Goal: Transaction & Acquisition: Purchase product/service

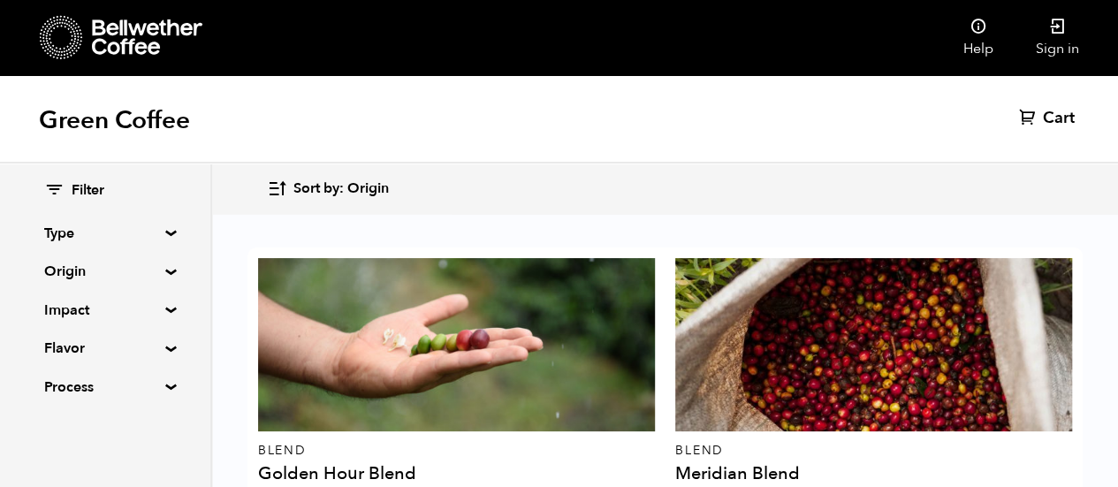
scroll to position [1933, 0]
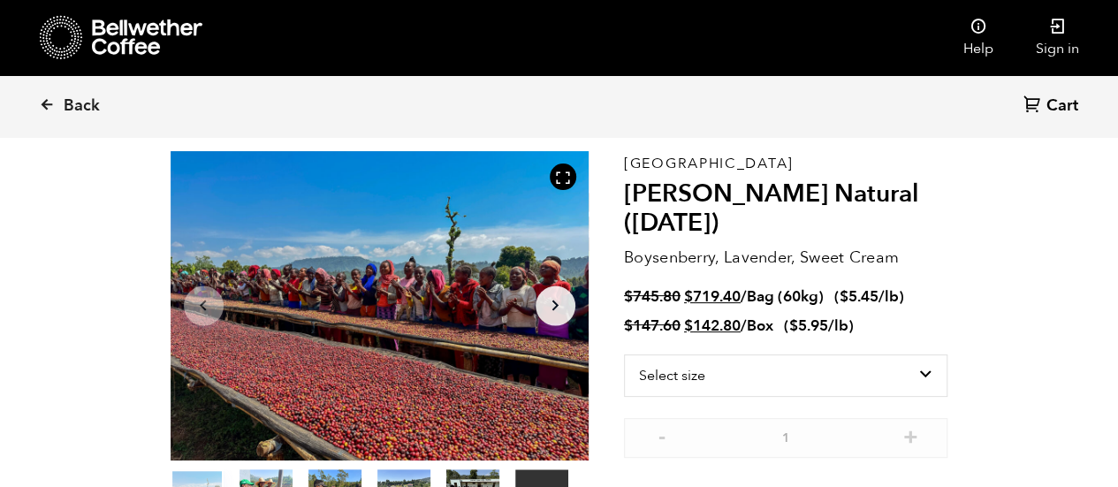
scroll to position [100, 0]
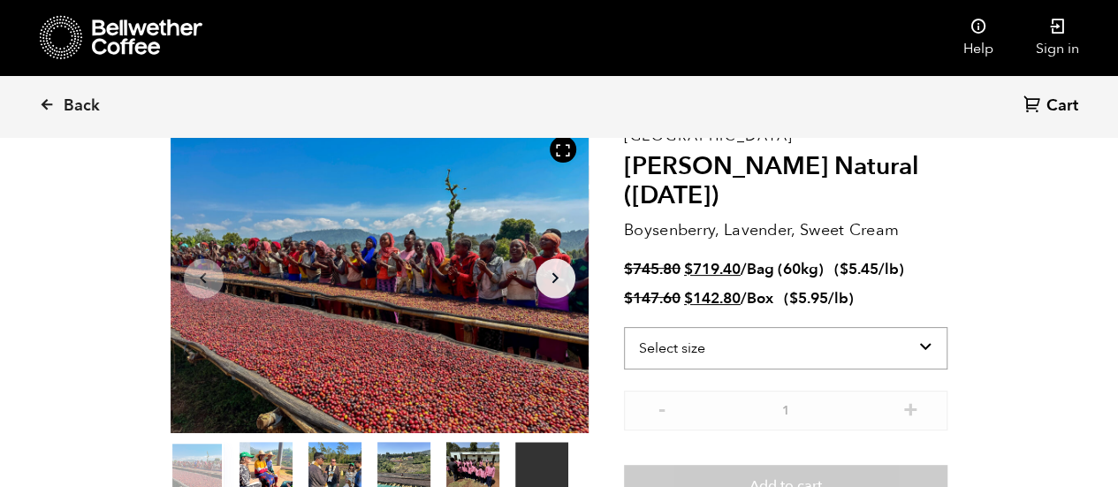
click at [909, 354] on select "Select size Bag (60kg) (132 lbs) Box (24 lbs)" at bounding box center [786, 348] width 324 height 42
click at [987, 289] on section "Your browser does not support the video tag. Item 1 of 6 Your browser does not …" at bounding box center [559, 314] width 866 height 497
